Goal: Task Accomplishment & Management: Manage account settings

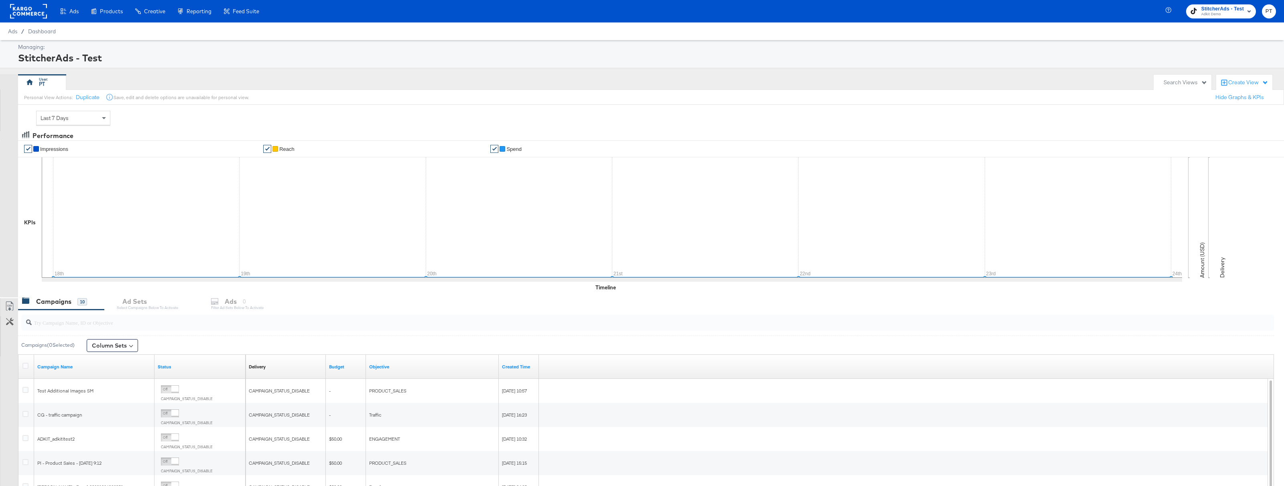
click rect
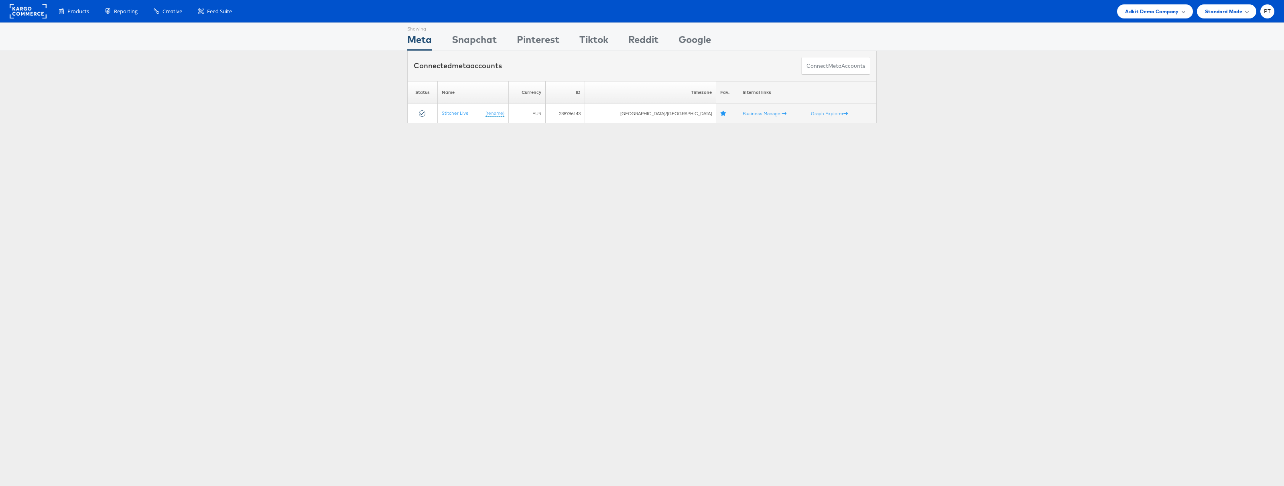
click at [1175, 10] on span "Adkit Demo Company" at bounding box center [1151, 11] width 53 height 8
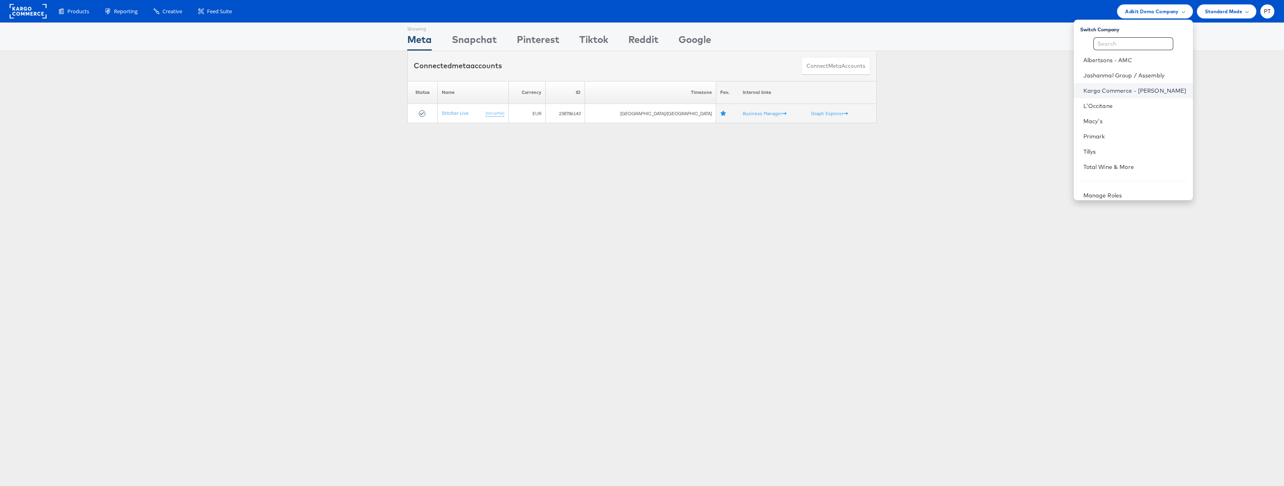
click at [1127, 92] on link "Kargo Commerce - Paul Tobin" at bounding box center [1135, 91] width 103 height 8
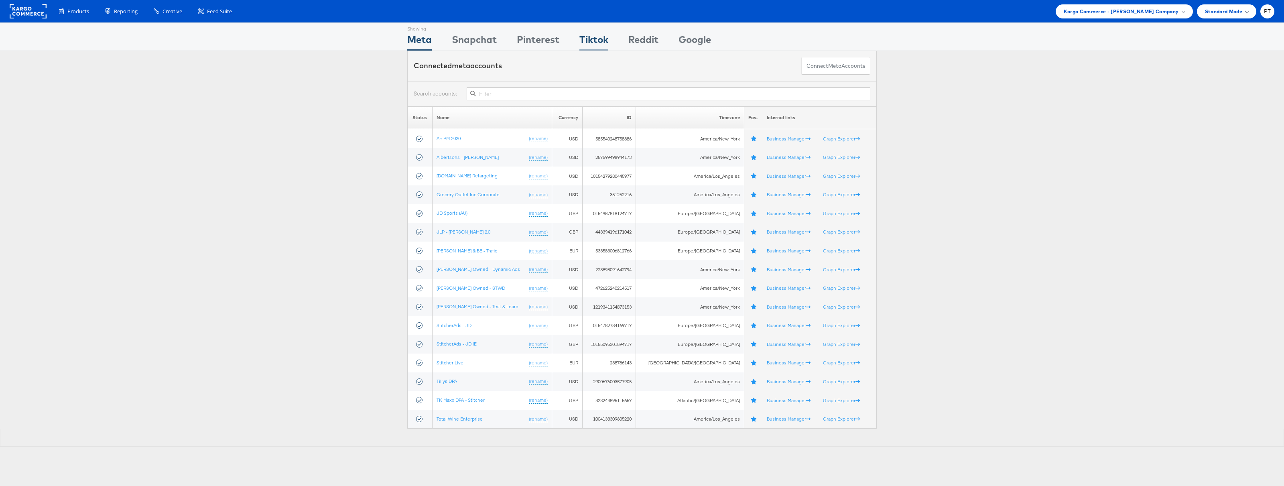
click at [595, 40] on div "Tiktok" at bounding box center [593, 42] width 29 height 18
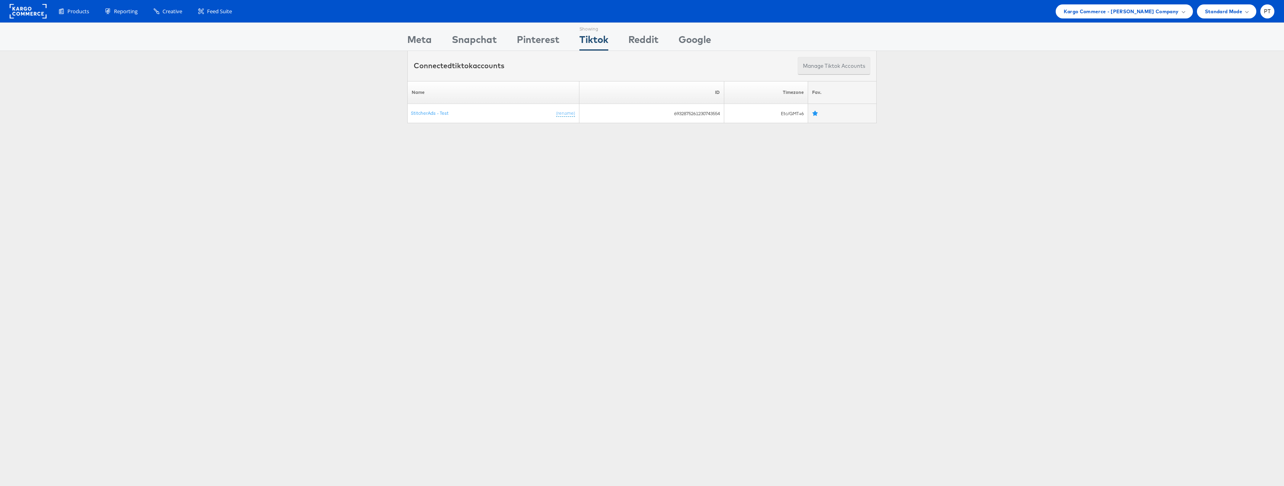
click at [827, 69] on button "Manage Tiktok Accounts" at bounding box center [834, 66] width 73 height 18
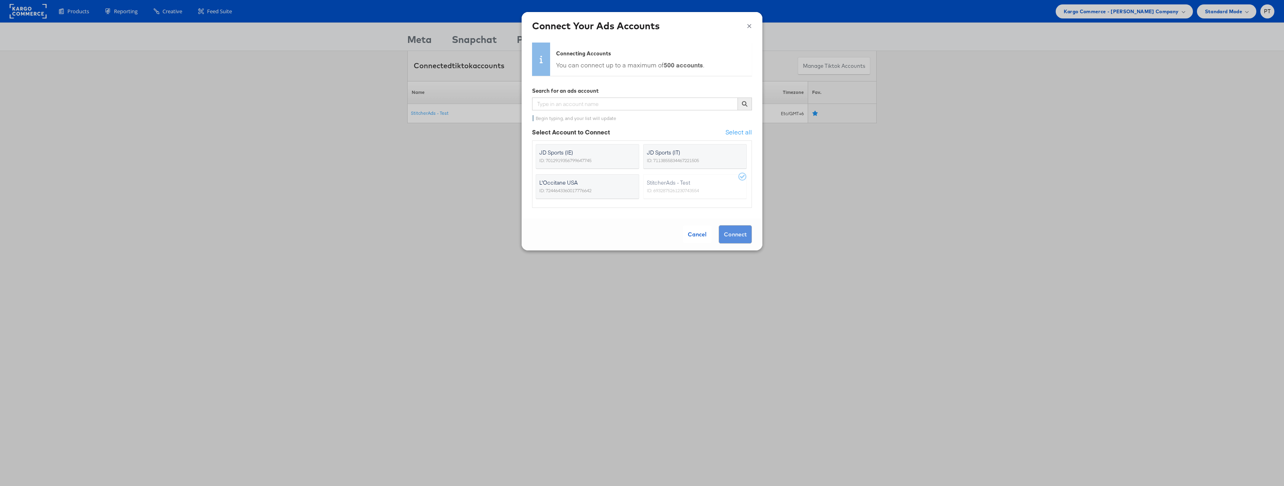
click at [592, 189] on span "ID: 7244643360017776642" at bounding box center [565, 191] width 52 height 8
click at [0, 0] on input "L'Occitane USA ID: 7244643360017776642" at bounding box center [0, 0] width 0 height 0
click at [735, 232] on button "Connect" at bounding box center [735, 234] width 33 height 18
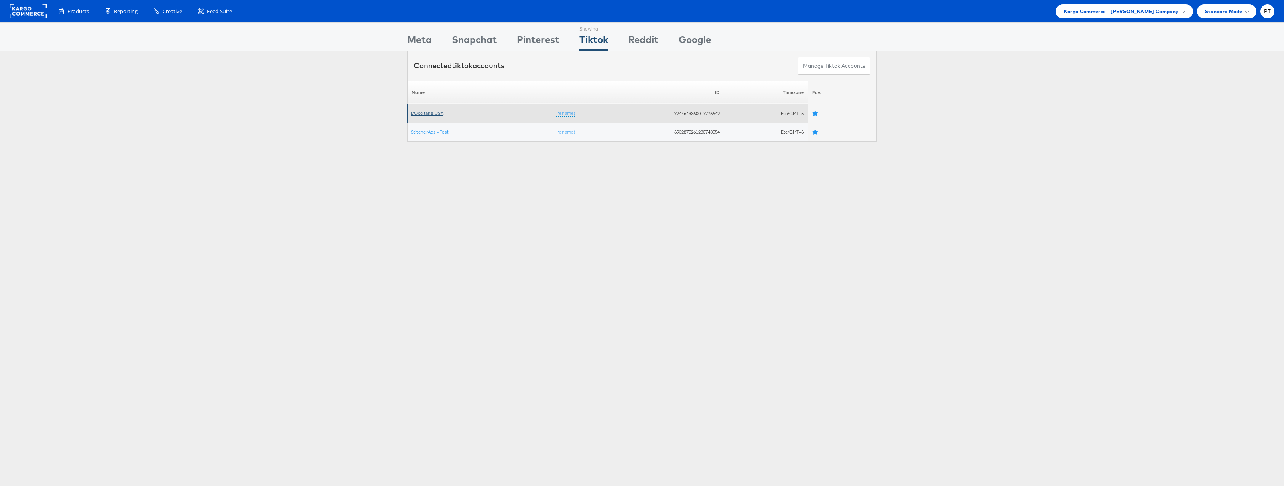
click at [437, 115] on link "L'Occitane USA" at bounding box center [427, 113] width 33 height 6
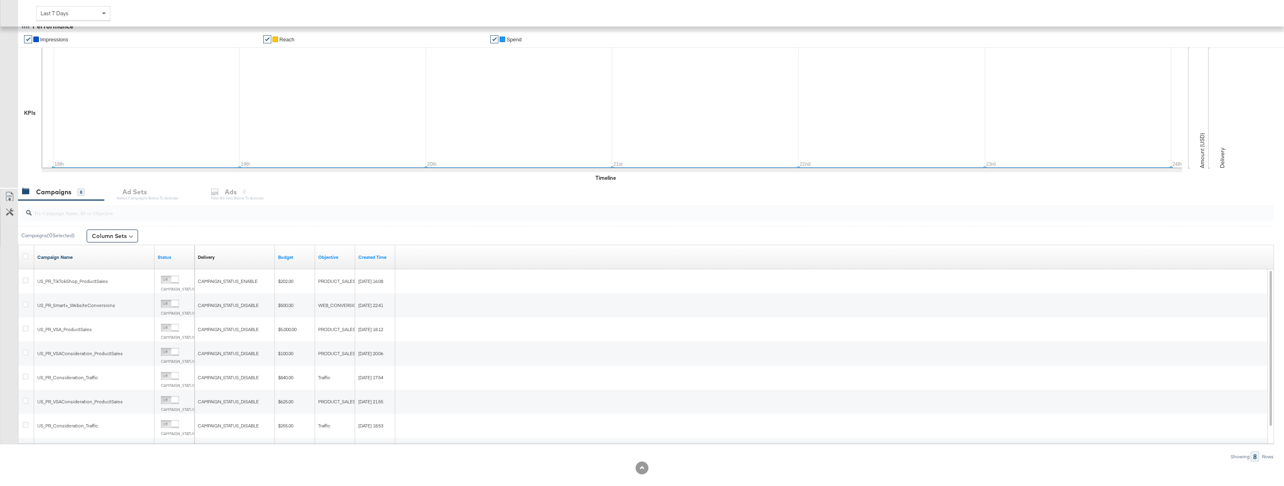
scroll to position [114, 0]
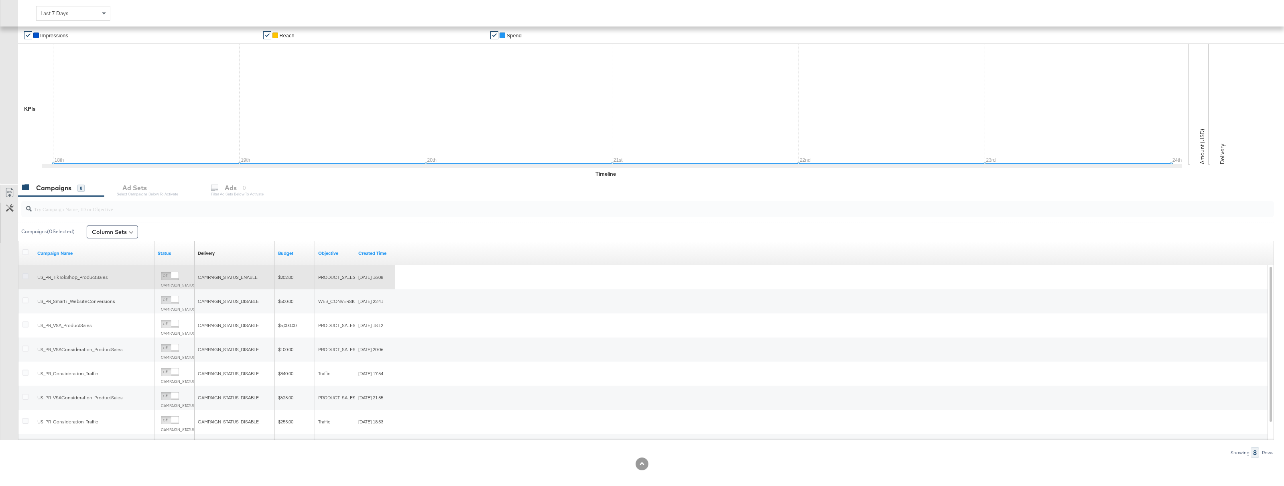
click at [27, 277] on icon at bounding box center [25, 276] width 6 height 6
click at [0, 0] on input "checkbox" at bounding box center [0, 0] width 0 height 0
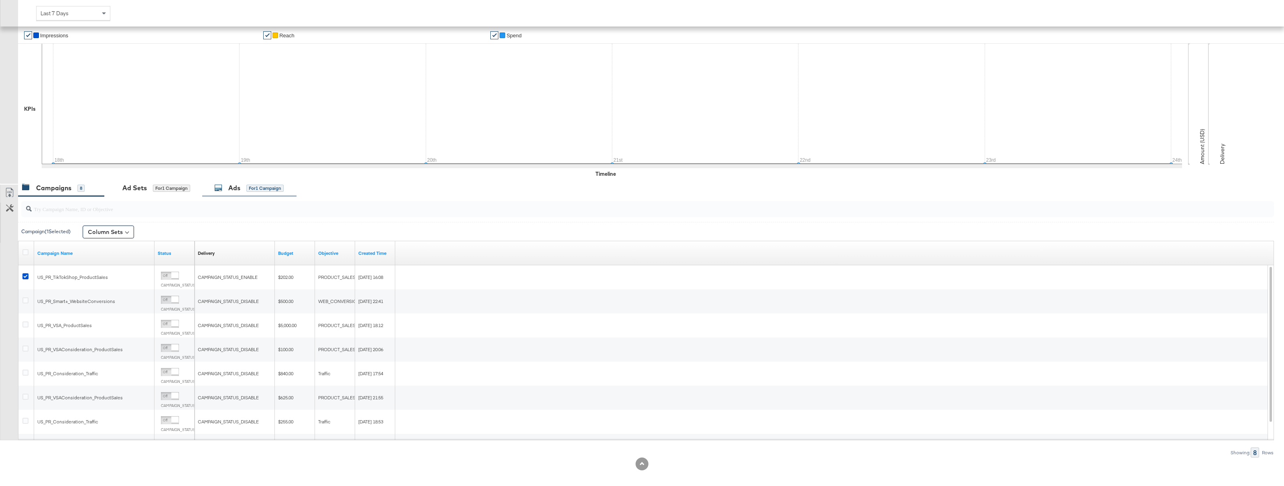
click at [247, 192] on div "Ads for 1 Campaign" at bounding box center [248, 187] width 69 height 9
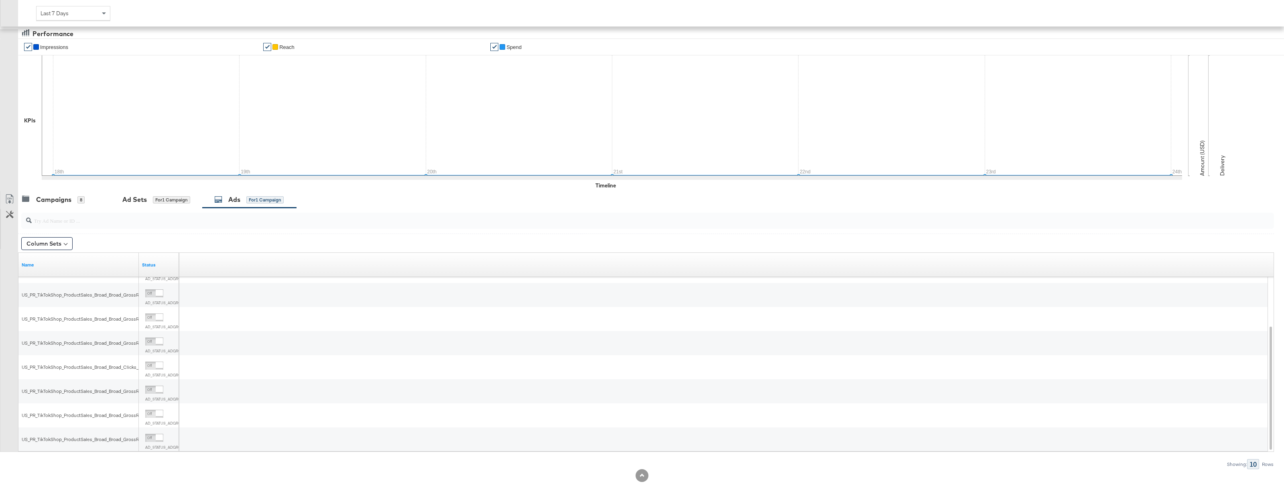
scroll to position [120, 0]
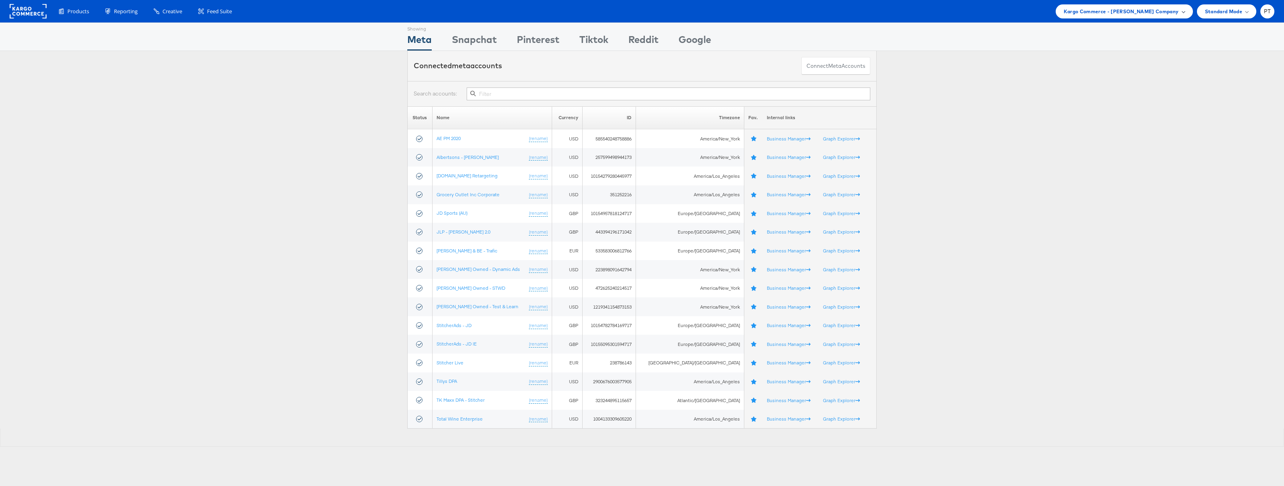
click at [1152, 10] on span "Kargo Commerce - Paul Tobin Company" at bounding box center [1121, 11] width 115 height 8
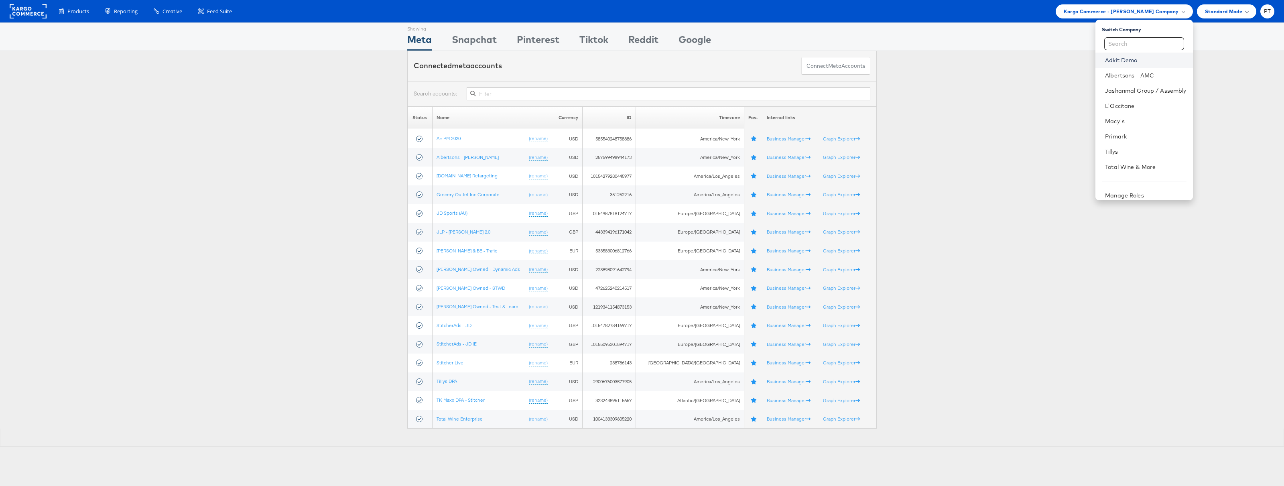
click at [1124, 63] on link "Adkit Demo" at bounding box center [1145, 60] width 81 height 8
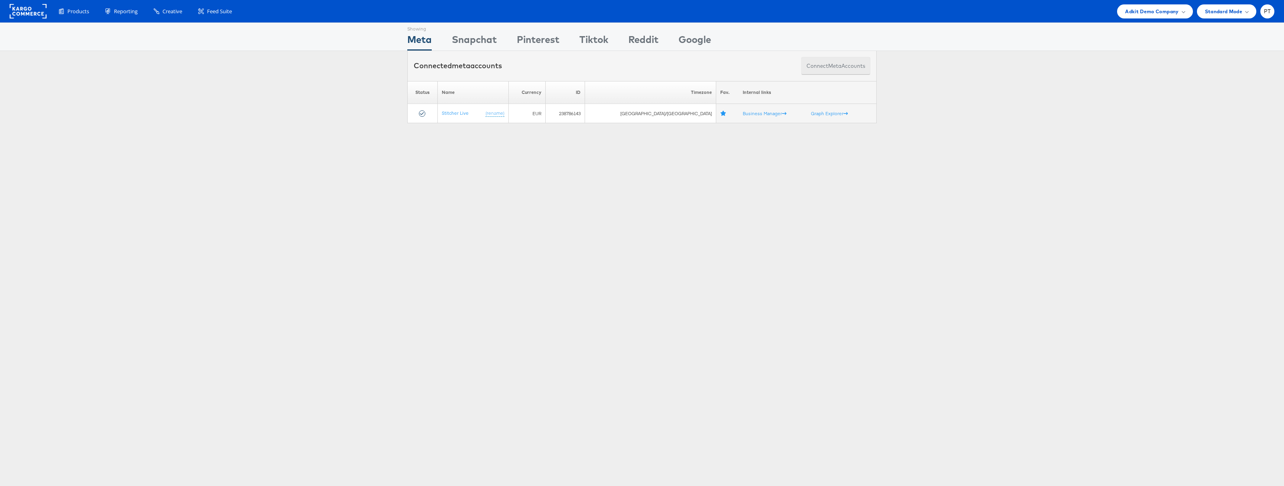
click at [821, 64] on button "Connect meta Accounts" at bounding box center [835, 66] width 69 height 18
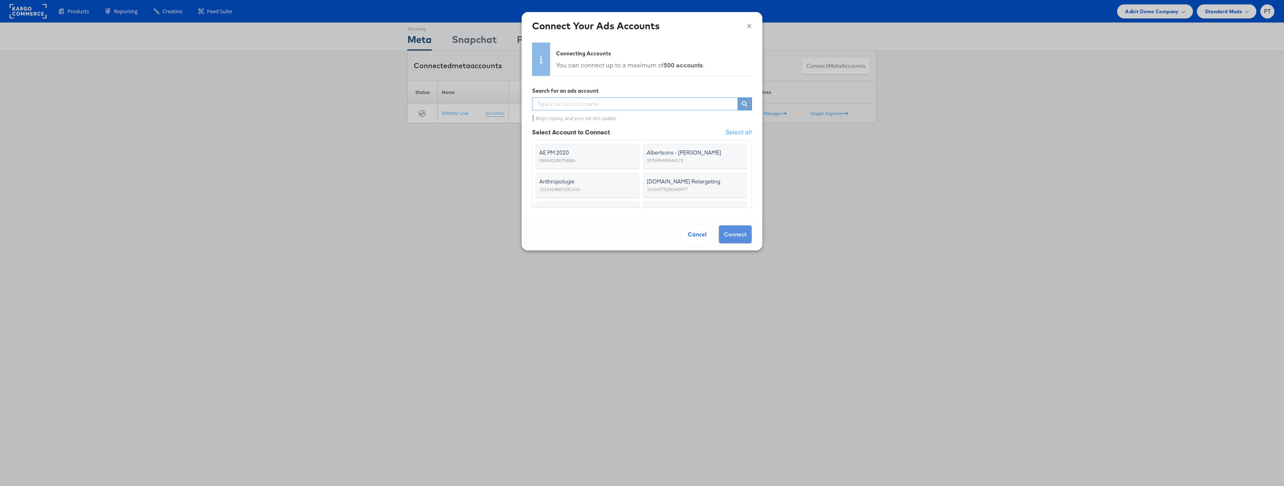
type input "l"
click at [691, 233] on div "Cancel" at bounding box center [697, 235] width 28 height 18
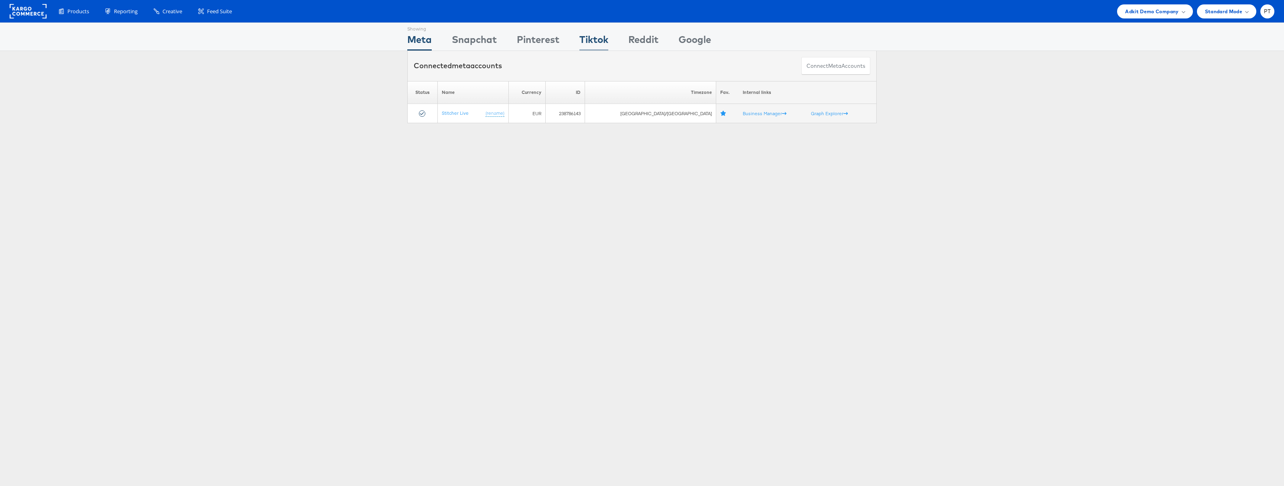
click at [599, 41] on div "Tiktok" at bounding box center [593, 42] width 29 height 18
click at [824, 68] on button "Manage Tiktok Accounts" at bounding box center [834, 66] width 73 height 18
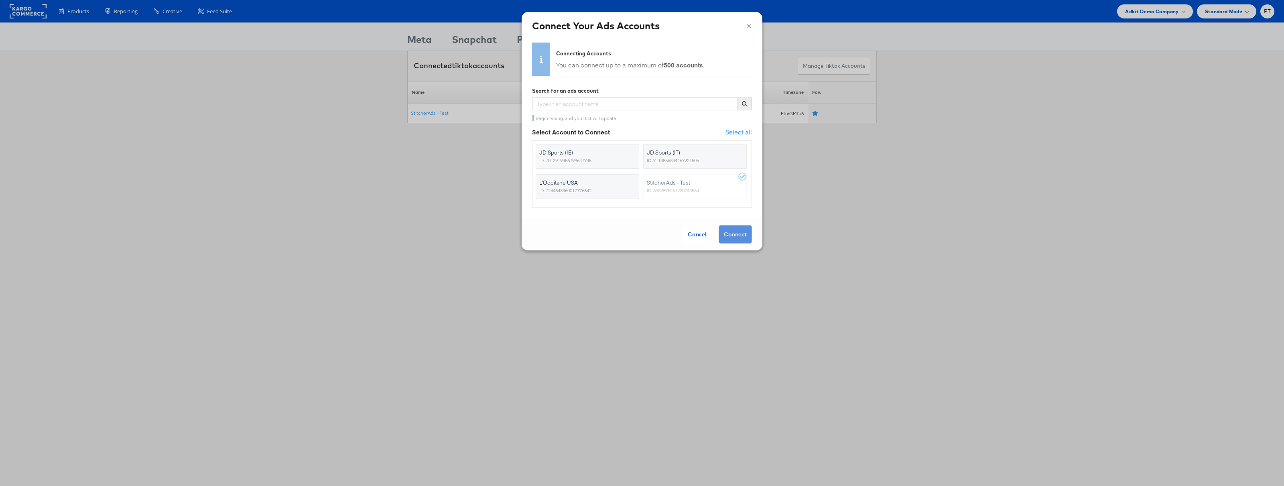
click at [595, 183] on span "L'Occitane USA" at bounding box center [582, 183] width 87 height 8
click at [0, 0] on input "L'Occitane USA ID: 7244643360017776642" at bounding box center [0, 0] width 0 height 0
click at [745, 237] on button "Connect" at bounding box center [735, 234] width 33 height 18
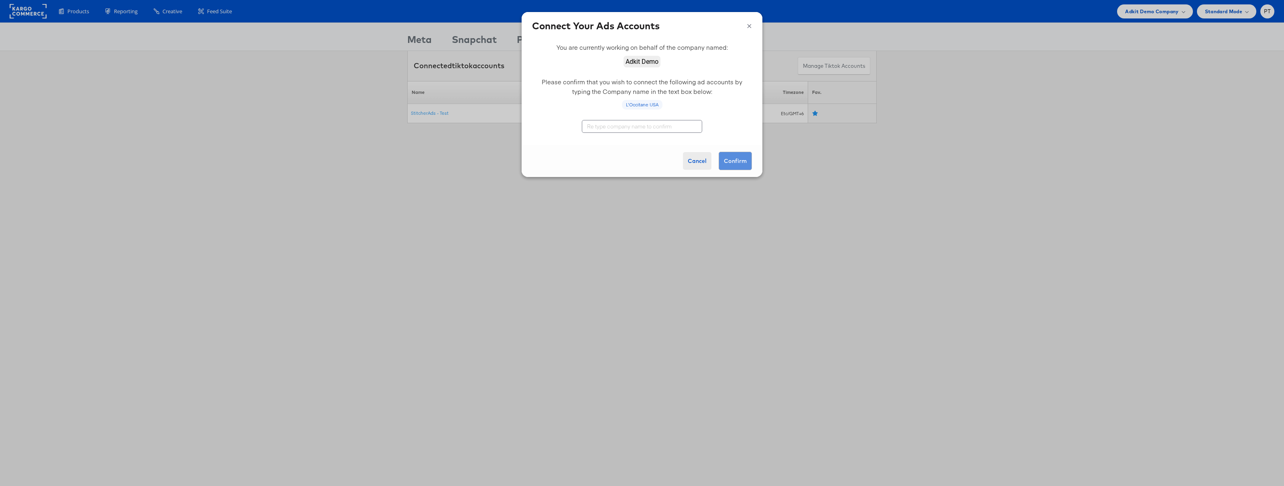
click at [699, 161] on button "Cancel" at bounding box center [697, 161] width 28 height 18
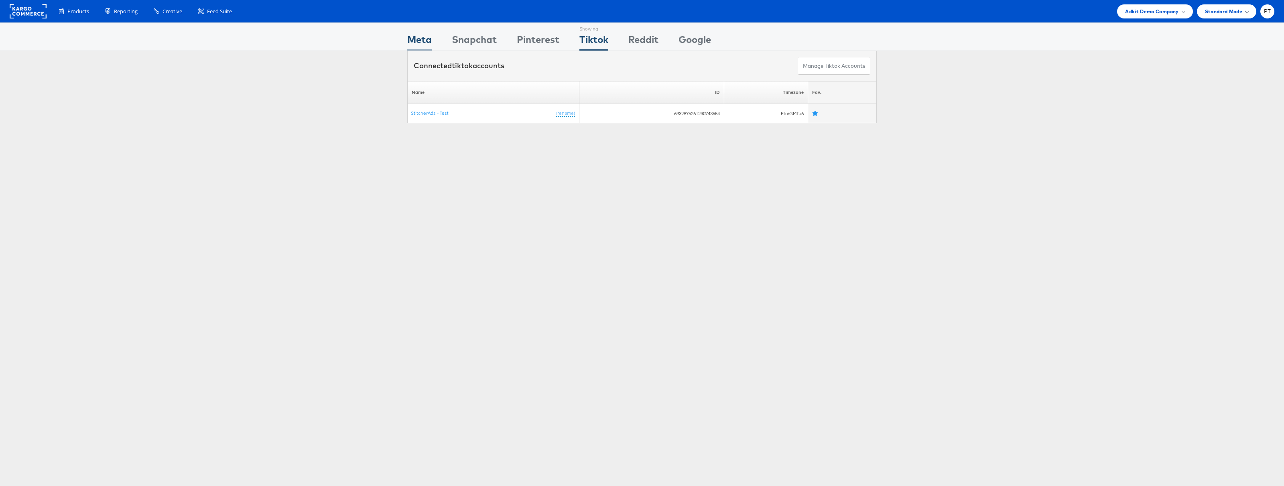
click at [421, 37] on div "Meta" at bounding box center [419, 42] width 24 height 18
click at [1169, 13] on span "Adkit Demo Company" at bounding box center [1151, 11] width 53 height 8
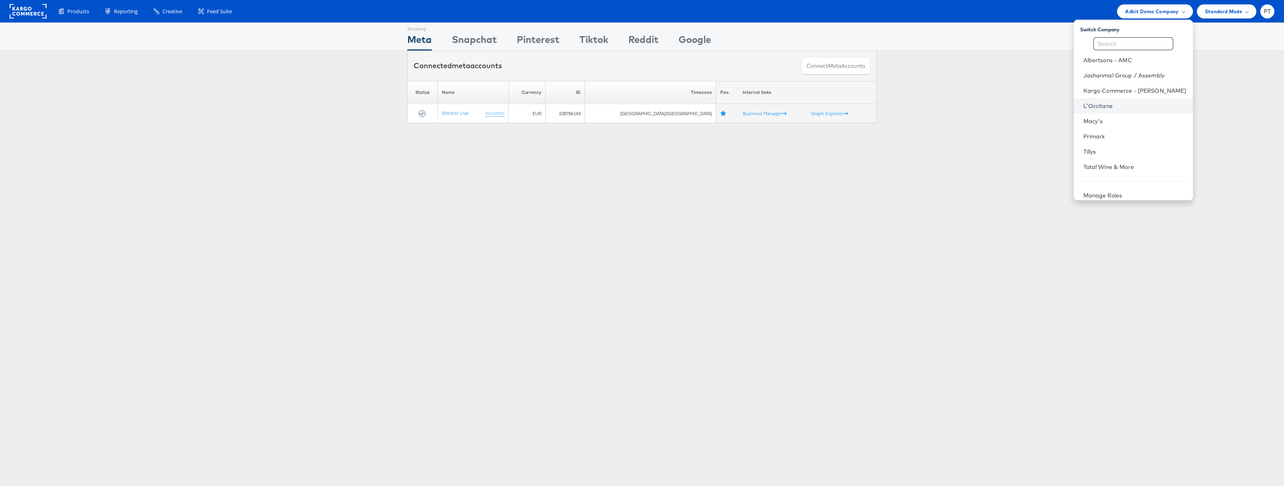
click at [1134, 104] on link "L'Occitane" at bounding box center [1135, 106] width 103 height 8
